Goal: Information Seeking & Learning: Learn about a topic

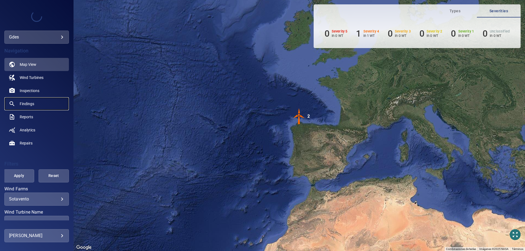
click at [30, 105] on span "Findings" at bounding box center [27, 103] width 14 height 5
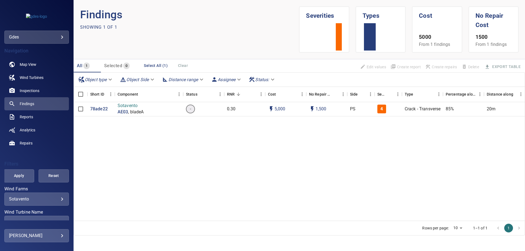
click at [40, 39] on body "gdes **** Navigation Map View Wind Turbines Inspections Findings Reports Analyt…" at bounding box center [262, 125] width 525 height 251
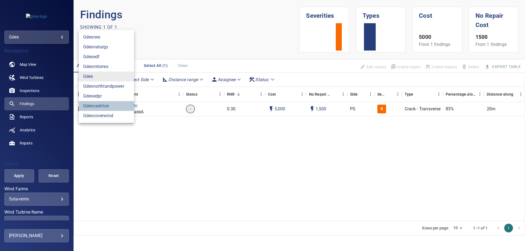
click at [103, 106] on link "gdescastrios" at bounding box center [106, 106] width 55 height 10
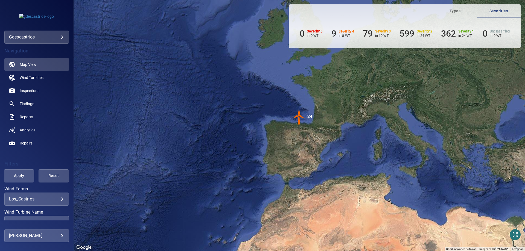
click at [295, 116] on img "24" at bounding box center [299, 117] width 16 height 16
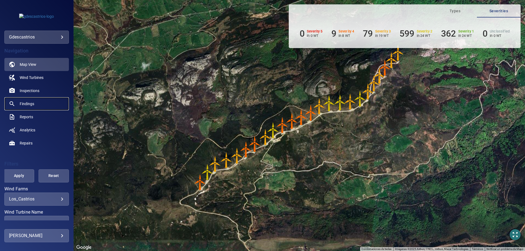
click at [30, 102] on span "Findings" at bounding box center [27, 103] width 14 height 5
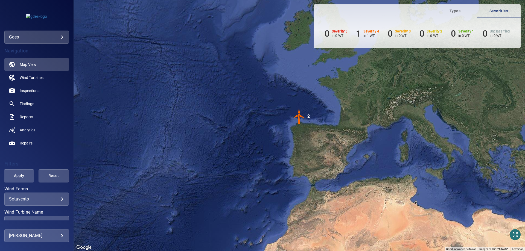
click at [46, 31] on div "gdes ****" at bounding box center [36, 37] width 64 height 13
click at [46, 39] on body "Types Severities 0 Severity 5 in 0 WT 1 Severity 4 in 1 WT 0 Severity 3 in 0 WT…" at bounding box center [262, 125] width 525 height 251
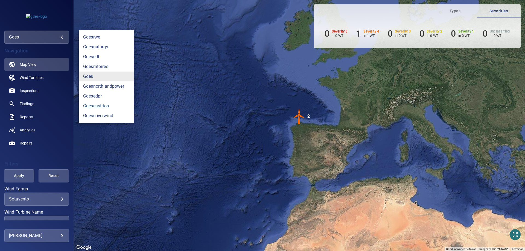
click at [103, 104] on link "gdescastrios" at bounding box center [106, 106] width 55 height 10
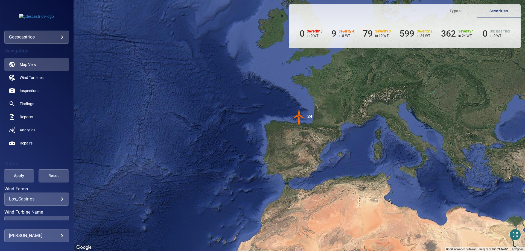
click at [54, 218] on div "​ ​" at bounding box center [36, 222] width 64 height 13
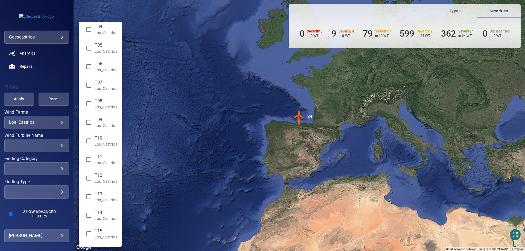
scroll to position [93, 0]
type input "**********"
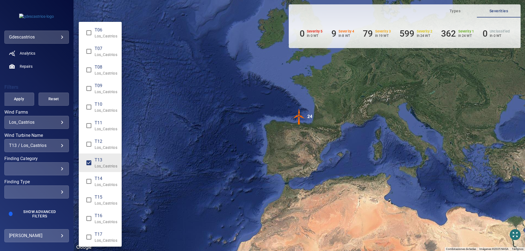
click at [19, 98] on div "Wind Turbine Name" at bounding box center [262, 125] width 525 height 251
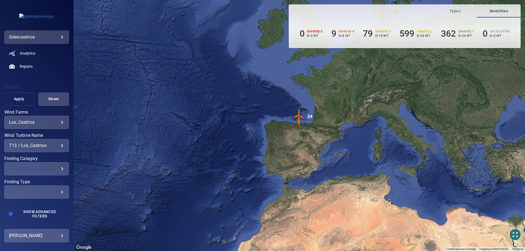
click at [19, 99] on span "Apply" at bounding box center [19, 99] width 17 height 7
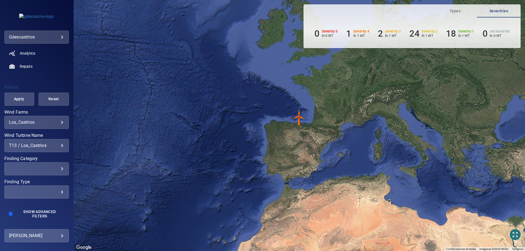
scroll to position [49, 0]
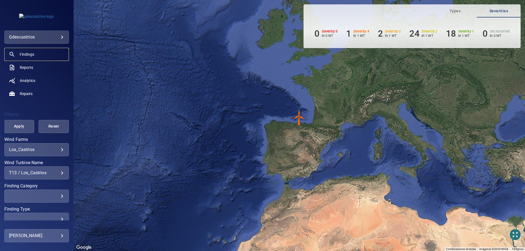
click at [32, 55] on span "Findings" at bounding box center [27, 54] width 14 height 5
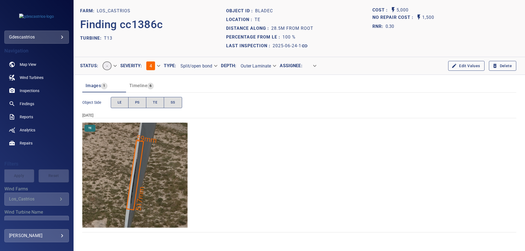
click at [140, 85] on span "Timeline" at bounding box center [138, 85] width 18 height 5
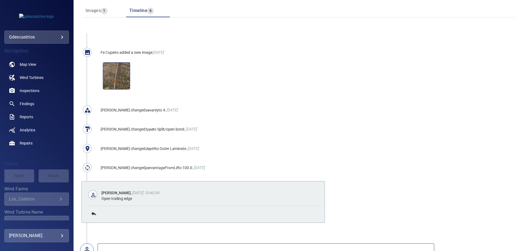
scroll to position [84, 0]
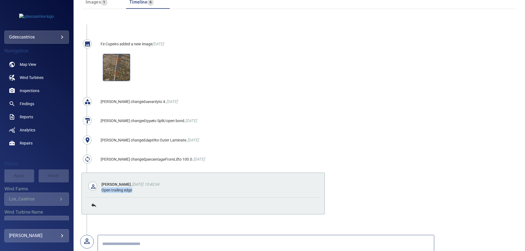
drag, startPoint x: 135, startPoint y: 191, endPoint x: 99, endPoint y: 190, distance: 36.4
click at [99, 190] on div "[PERSON_NAME] . [DATE] 10:40:34 Open trailing edge" at bounding box center [203, 187] width 234 height 20
copy div "Open trailing edge"
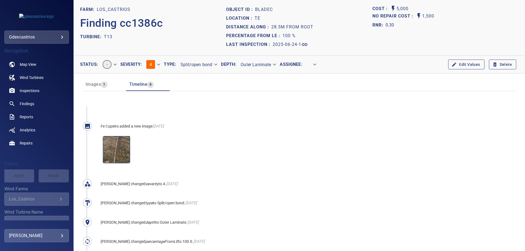
scroll to position [0, 0]
